Goal: Task Accomplishment & Management: Complete application form

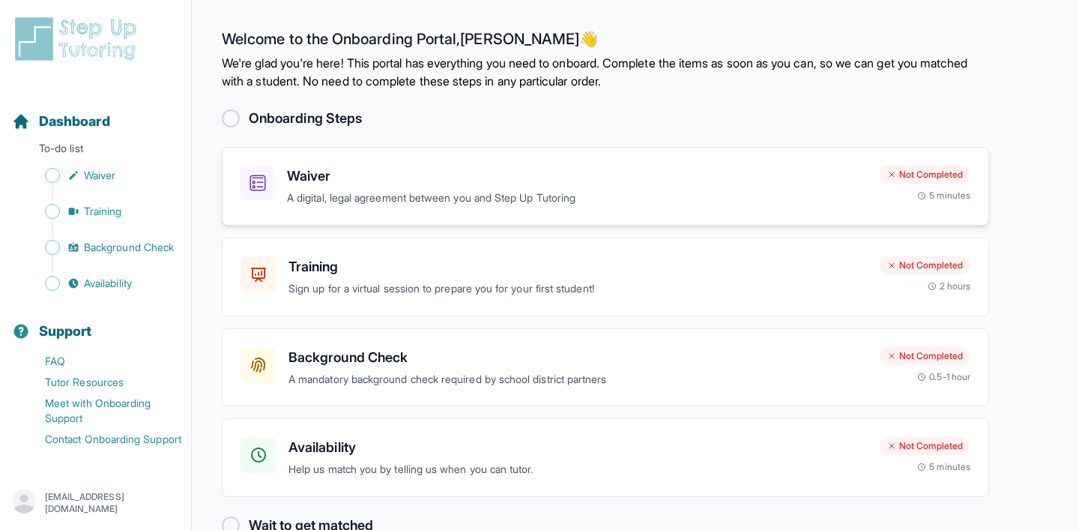
click at [555, 216] on div "Waiver A digital, legal agreement between you and Step Up Tutoring Not Complete…" at bounding box center [605, 186] width 767 height 79
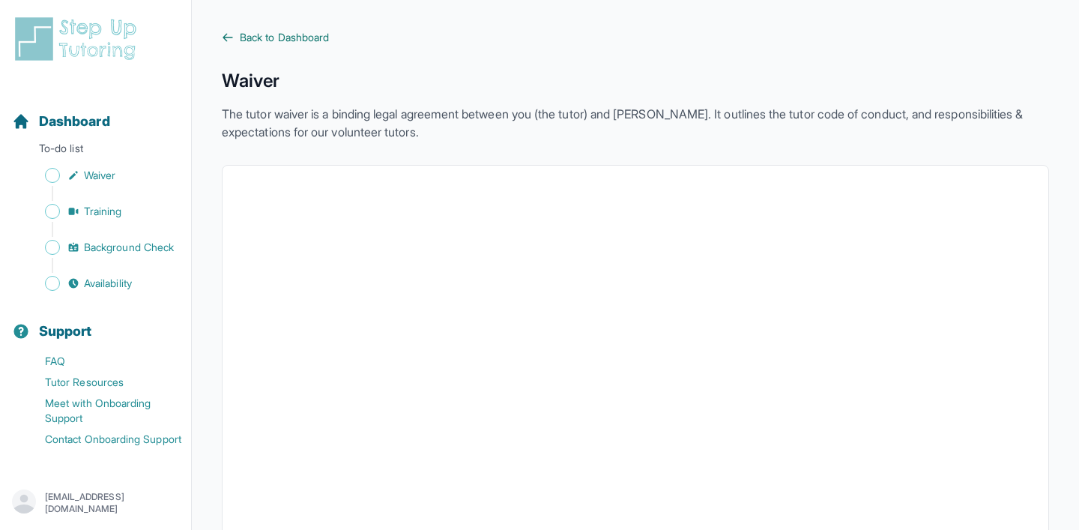
click at [280, 31] on span "Back to Dashboard" at bounding box center [284, 37] width 89 height 15
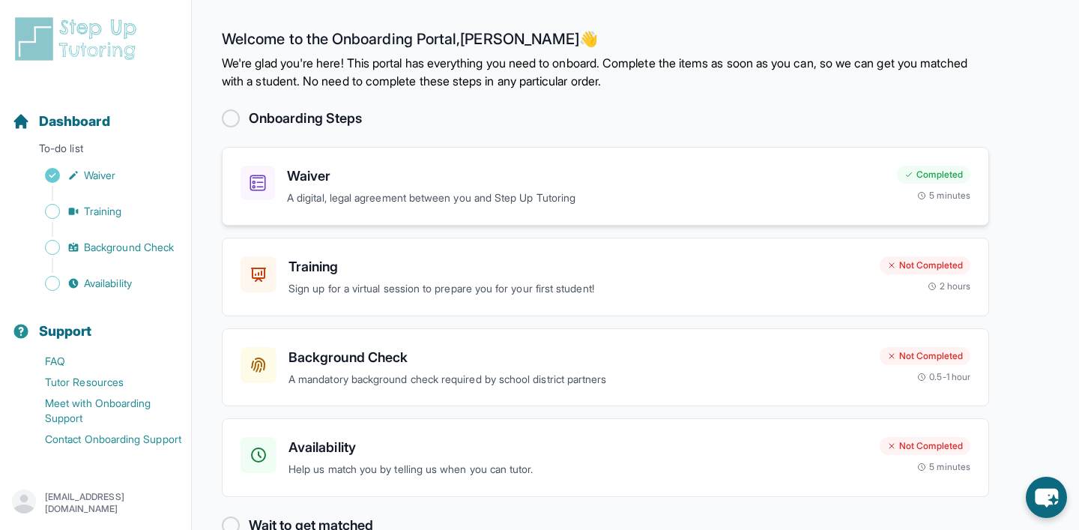
click at [377, 196] on p "A digital, legal agreement between you and Step Up Tutoring" at bounding box center [586, 198] width 598 height 17
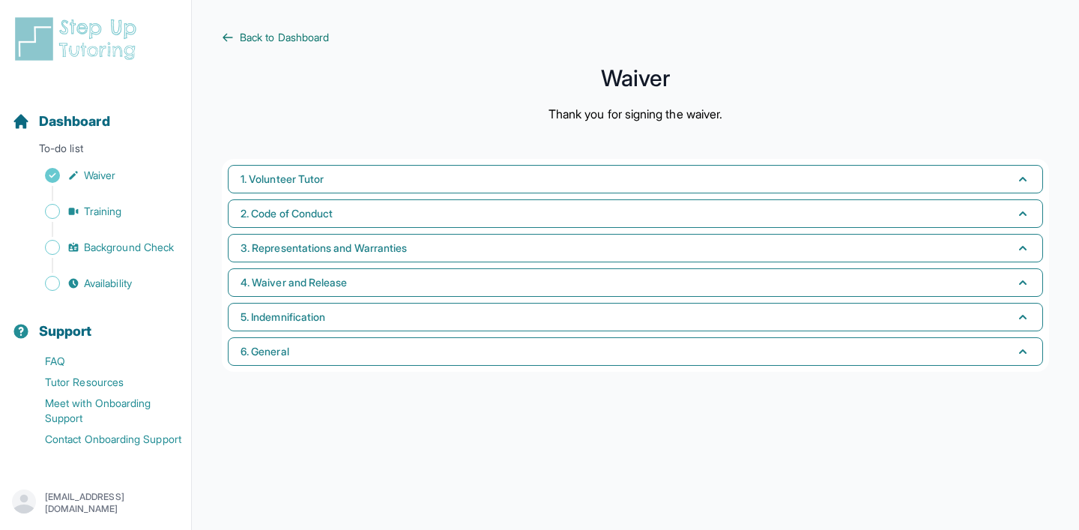
click at [237, 38] on link "Back to Dashboard" at bounding box center [635, 37] width 827 height 15
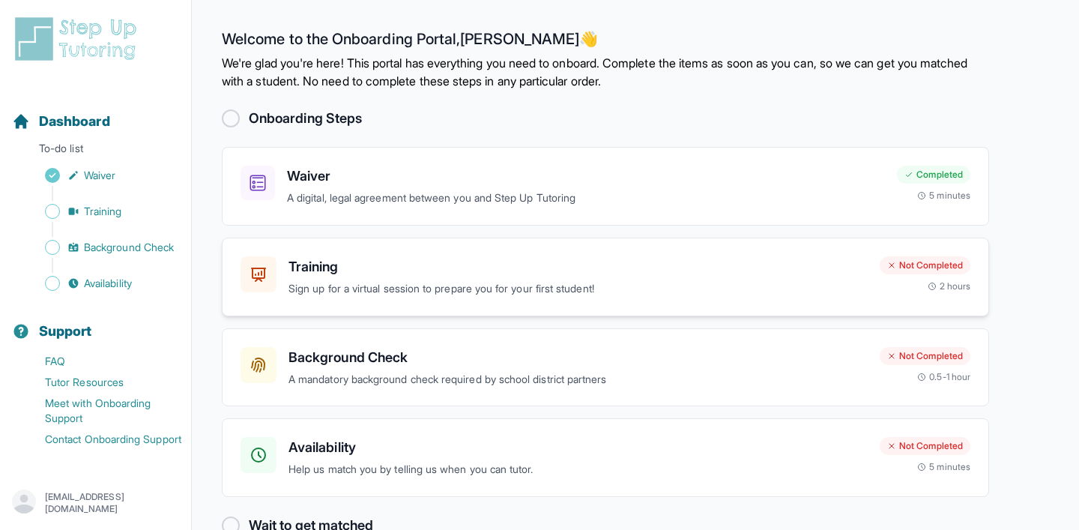
click at [452, 263] on h3 "Training" at bounding box center [577, 266] width 579 height 21
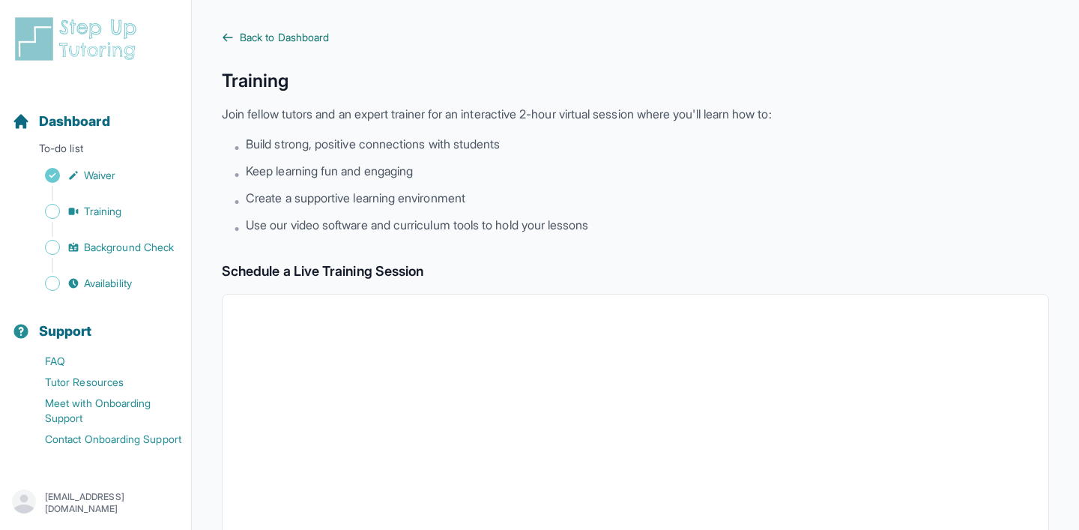
click at [293, 33] on span "Back to Dashboard" at bounding box center [284, 37] width 89 height 15
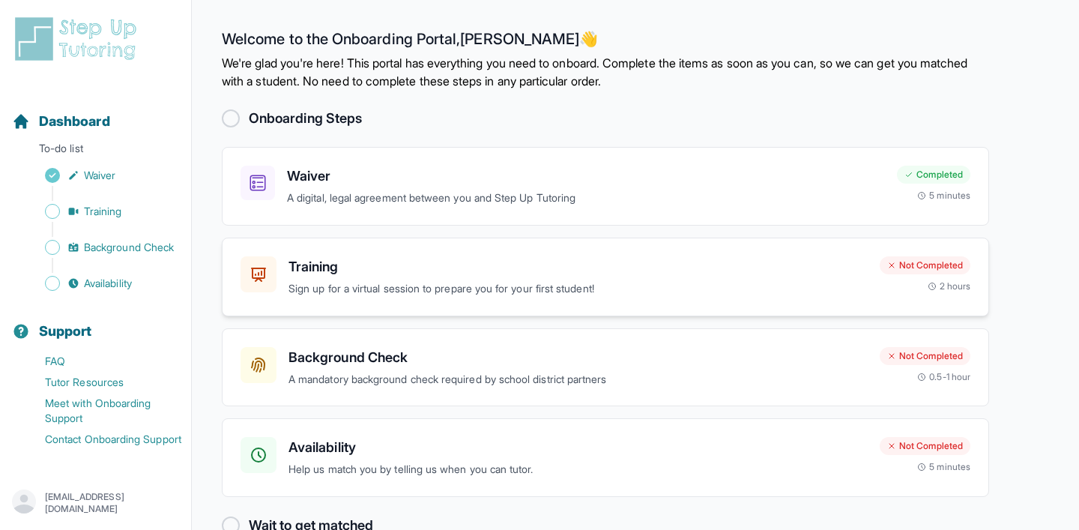
click at [488, 312] on div "Training Sign up for a virtual session to prepare you for your first student! N…" at bounding box center [605, 276] width 767 height 79
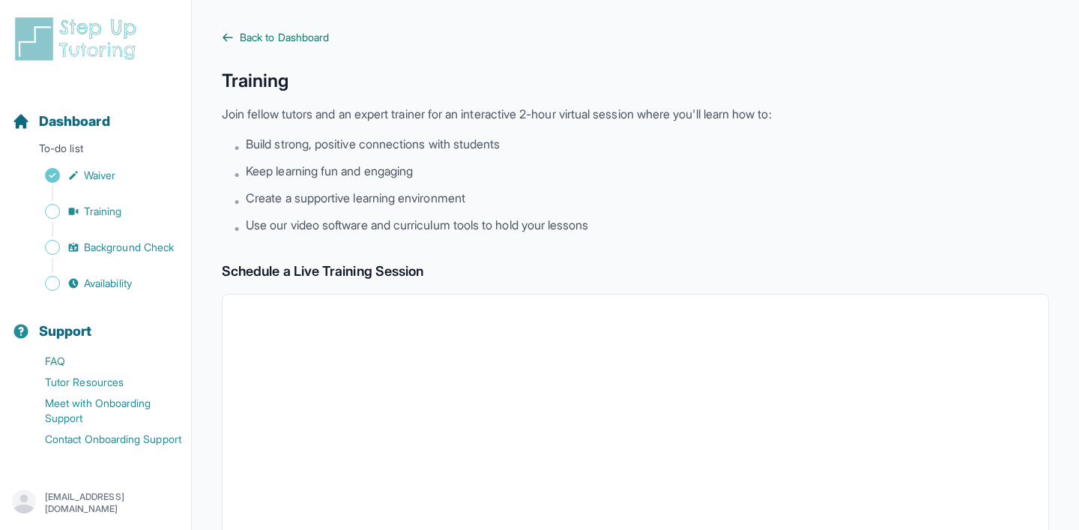
click at [291, 34] on span "Back to Dashboard" at bounding box center [284, 37] width 89 height 15
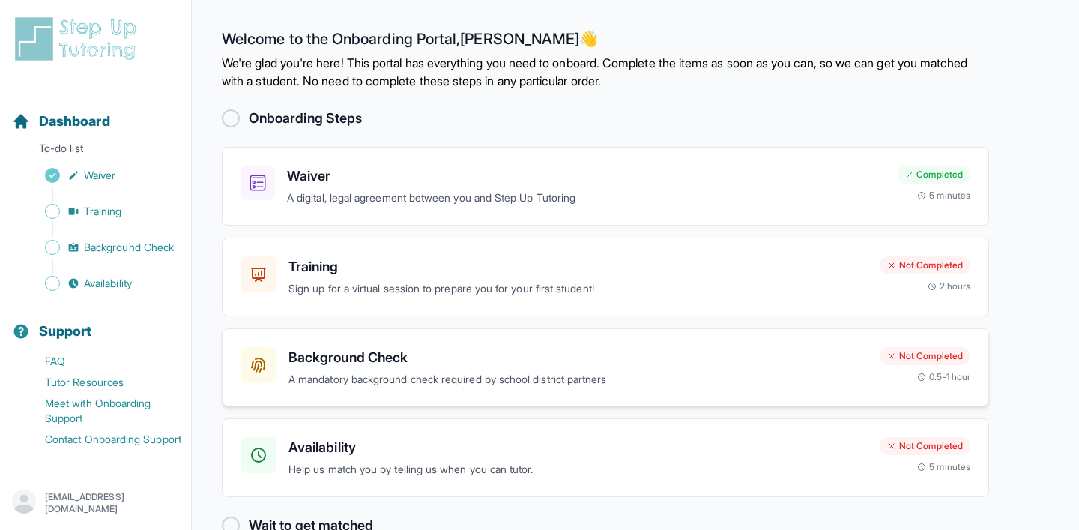
click at [604, 365] on h3 "Background Check" at bounding box center [577, 357] width 579 height 21
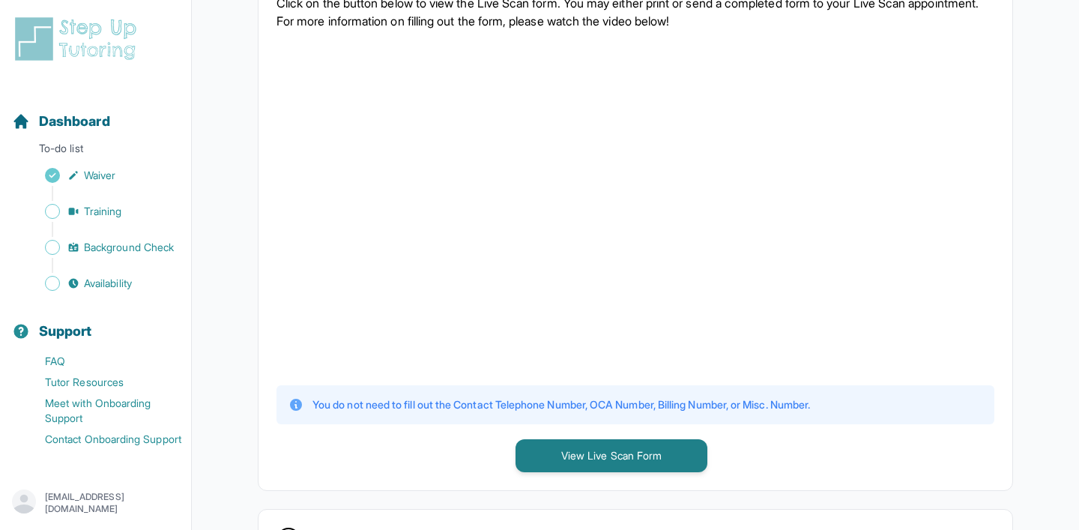
scroll to position [369, 0]
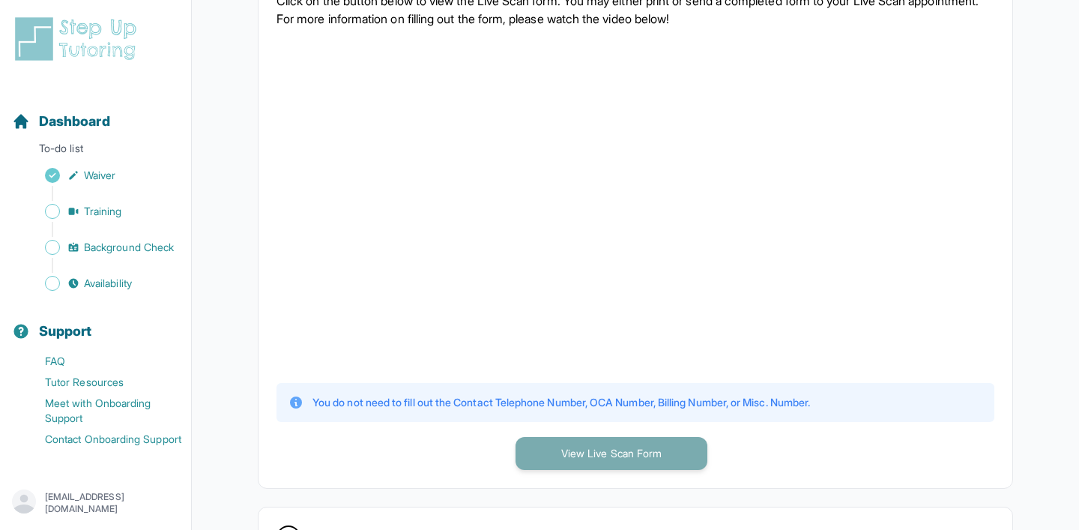
click at [641, 452] on button "View Live Scan Form" at bounding box center [611, 453] width 192 height 33
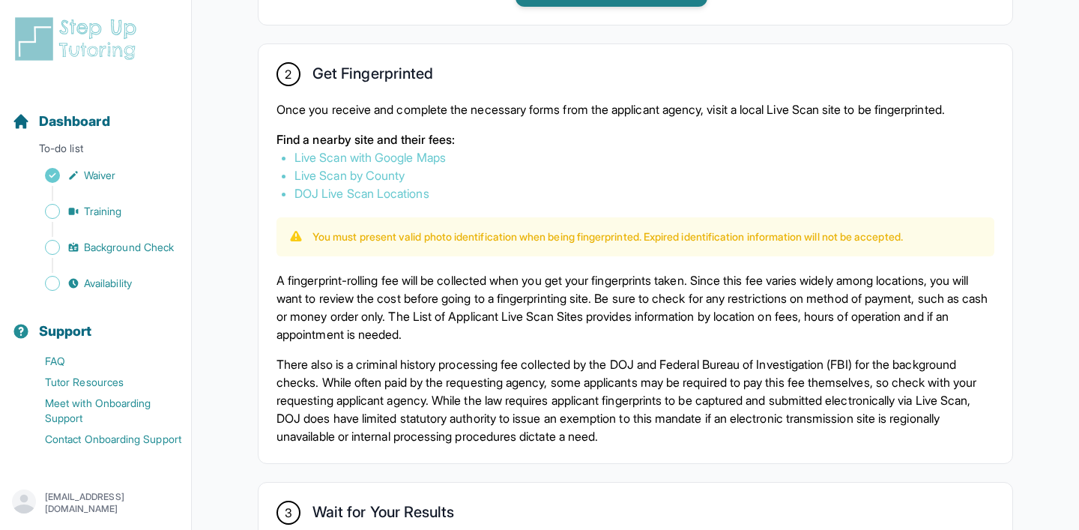
scroll to position [0, 0]
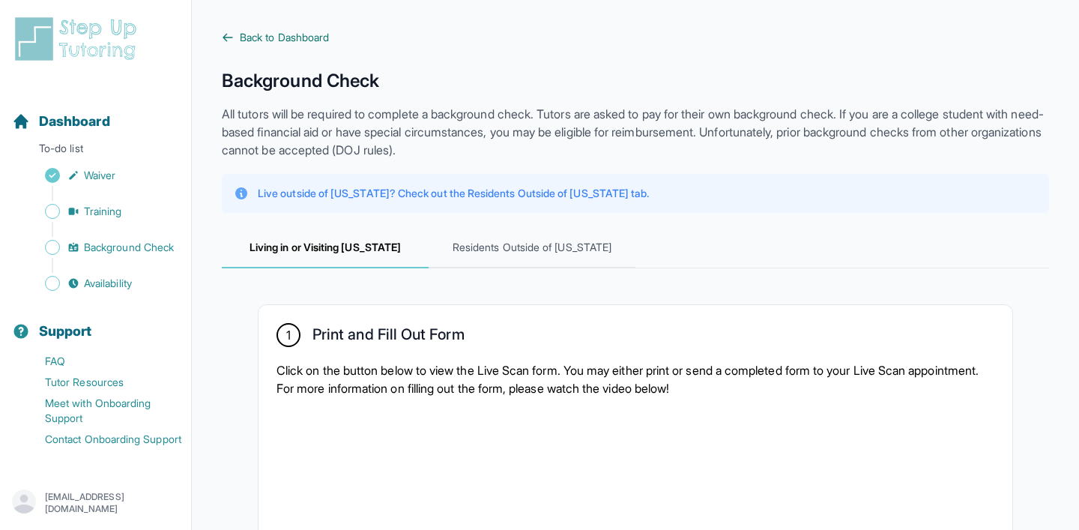
click at [322, 34] on span "Back to Dashboard" at bounding box center [284, 37] width 89 height 15
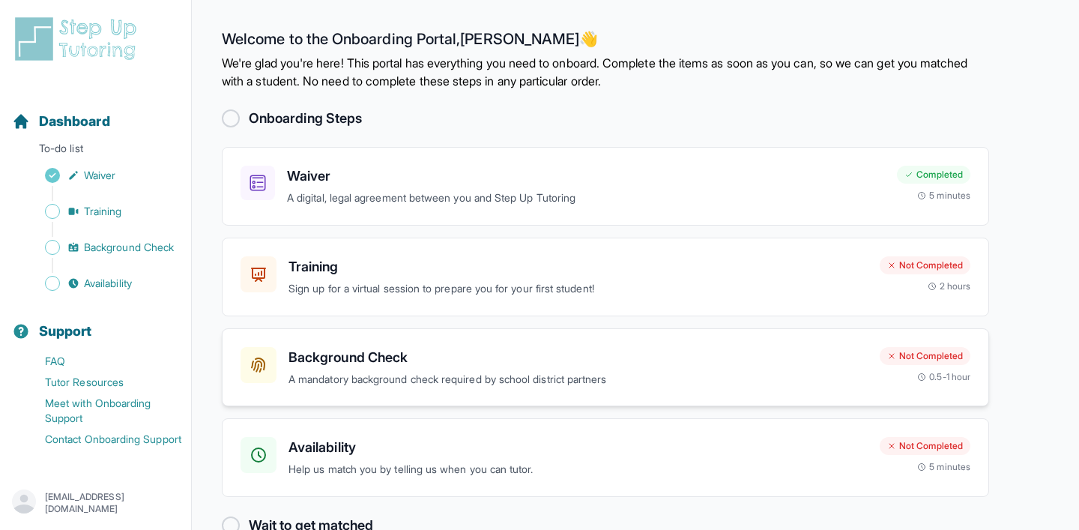
scroll to position [36, 0]
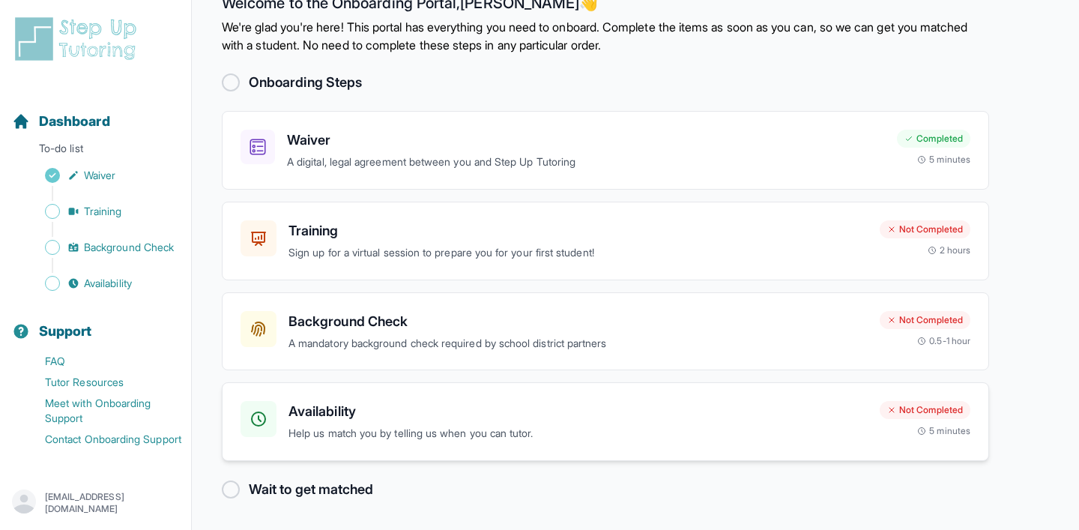
click at [498, 417] on h3 "Availability" at bounding box center [577, 411] width 579 height 21
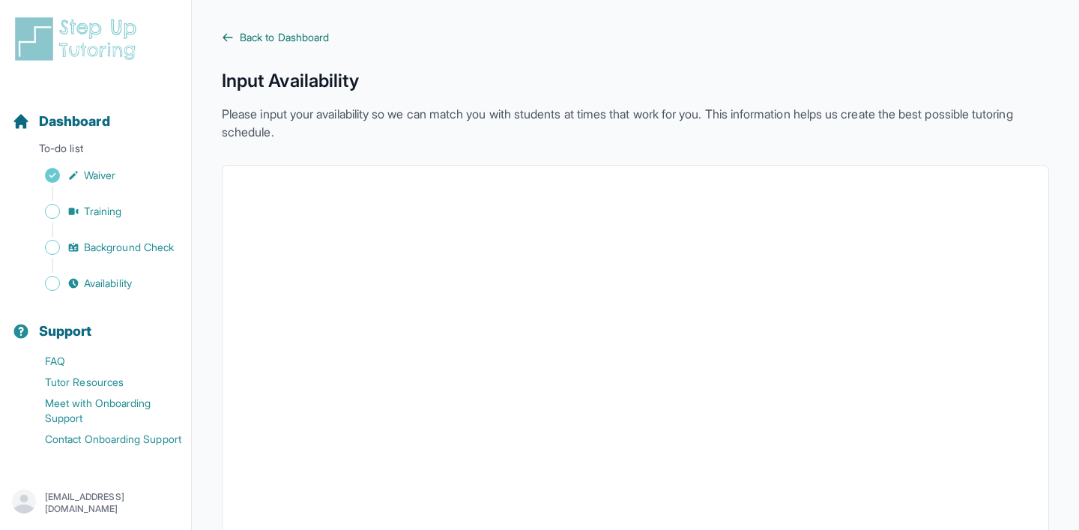
click at [310, 40] on span "Back to Dashboard" at bounding box center [284, 37] width 89 height 15
